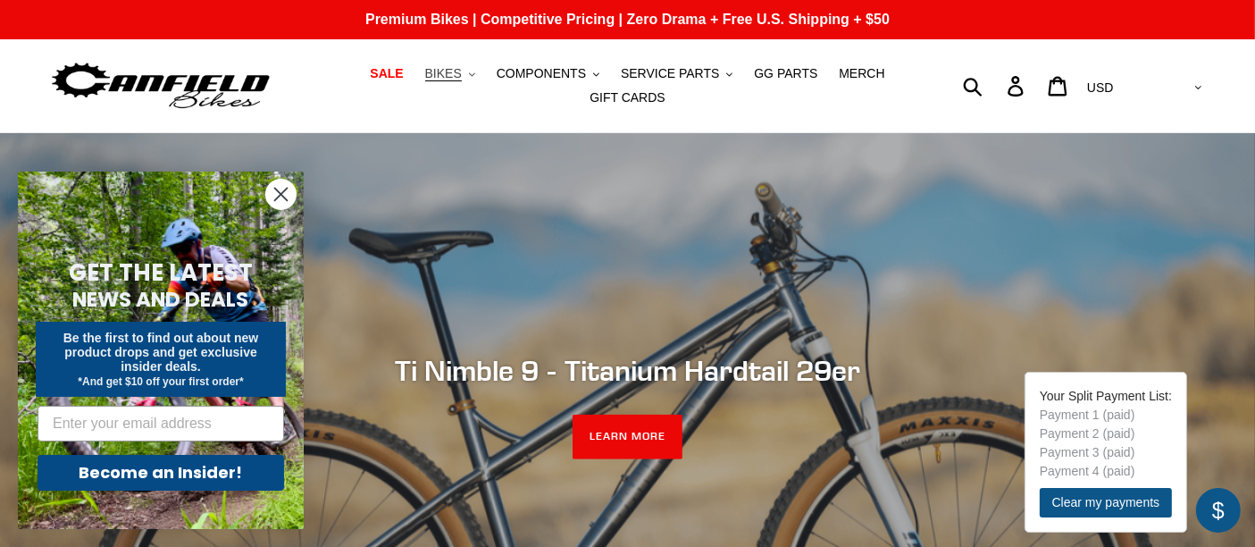
click at [425, 73] on span "BIKES" at bounding box center [443, 73] width 37 height 15
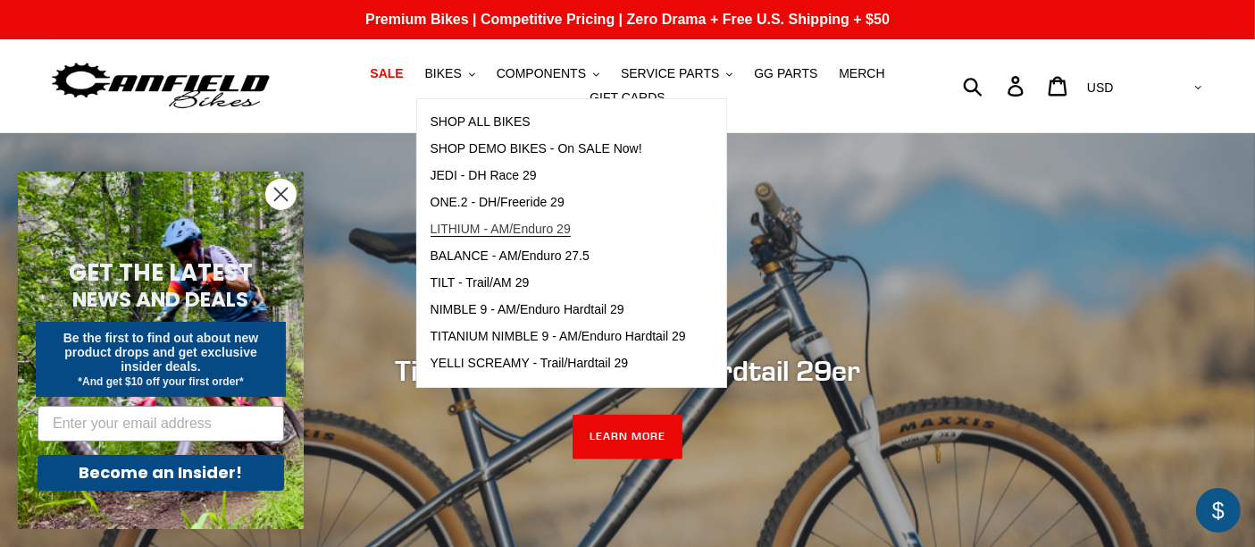
click at [500, 232] on span "LITHIUM - AM/Enduro 29" at bounding box center [500, 228] width 140 height 15
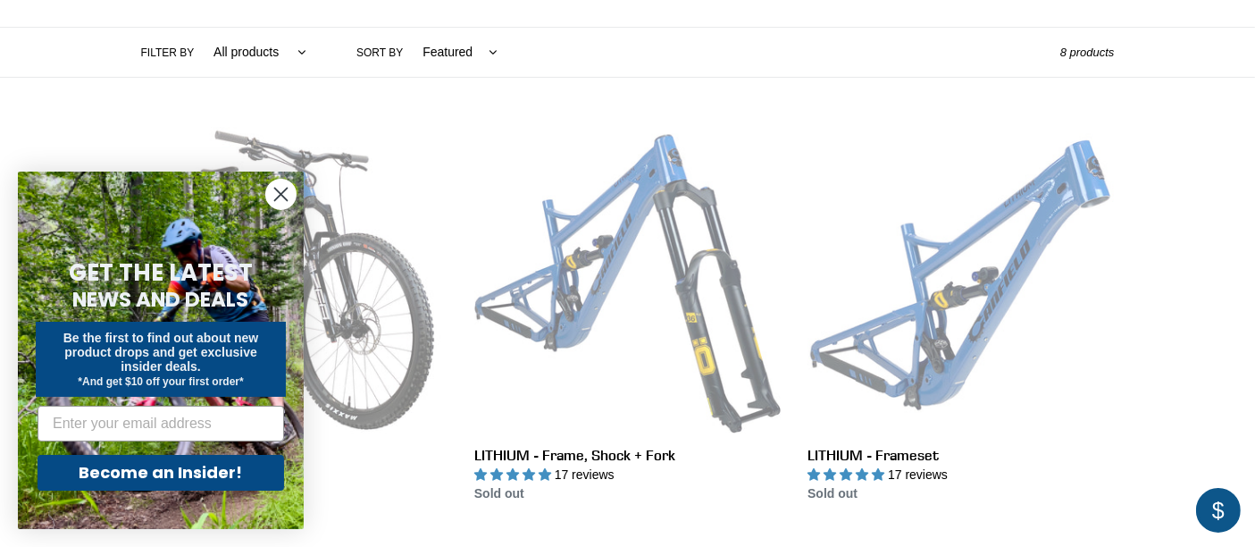
scroll to position [406, 0]
click at [282, 208] on circle "Close dialog" at bounding box center [280, 194] width 29 height 29
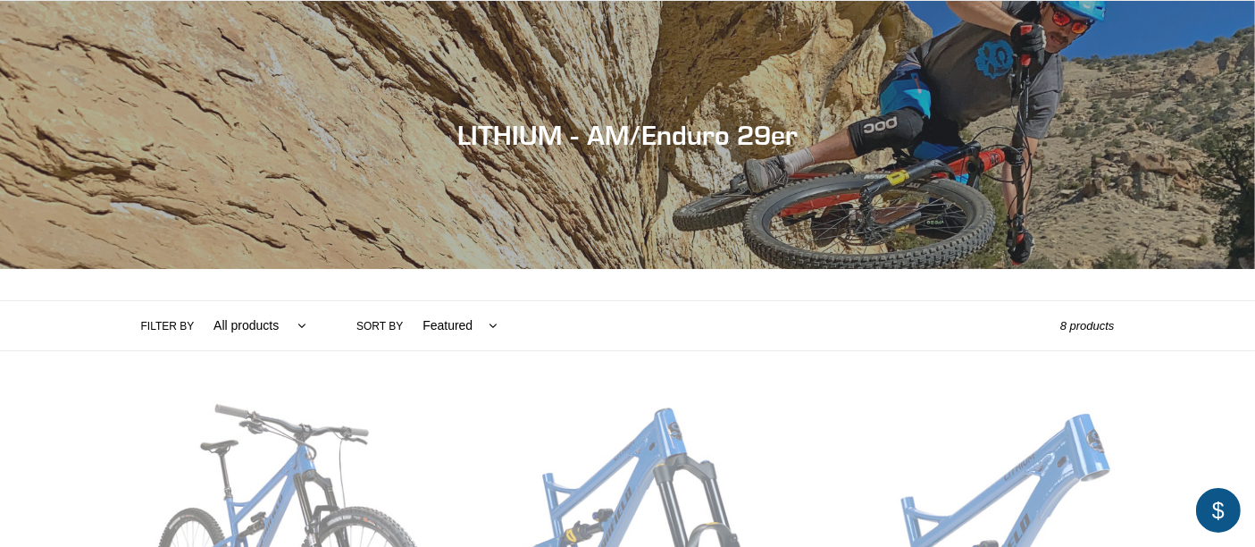
scroll to position [0, 0]
